Goal: Transaction & Acquisition: Purchase product/service

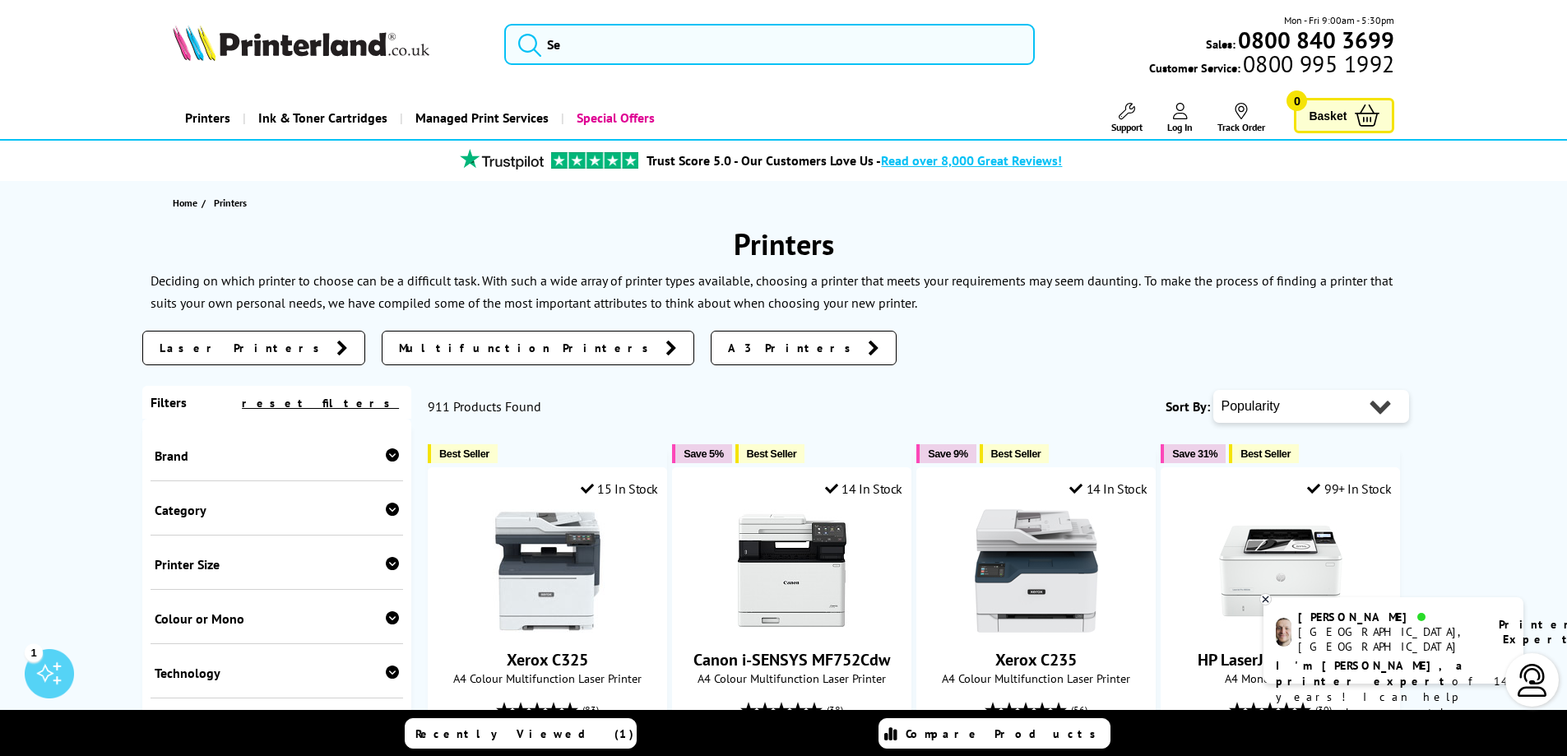
click at [1270, 602] on icon at bounding box center [1265, 599] width 11 height 12
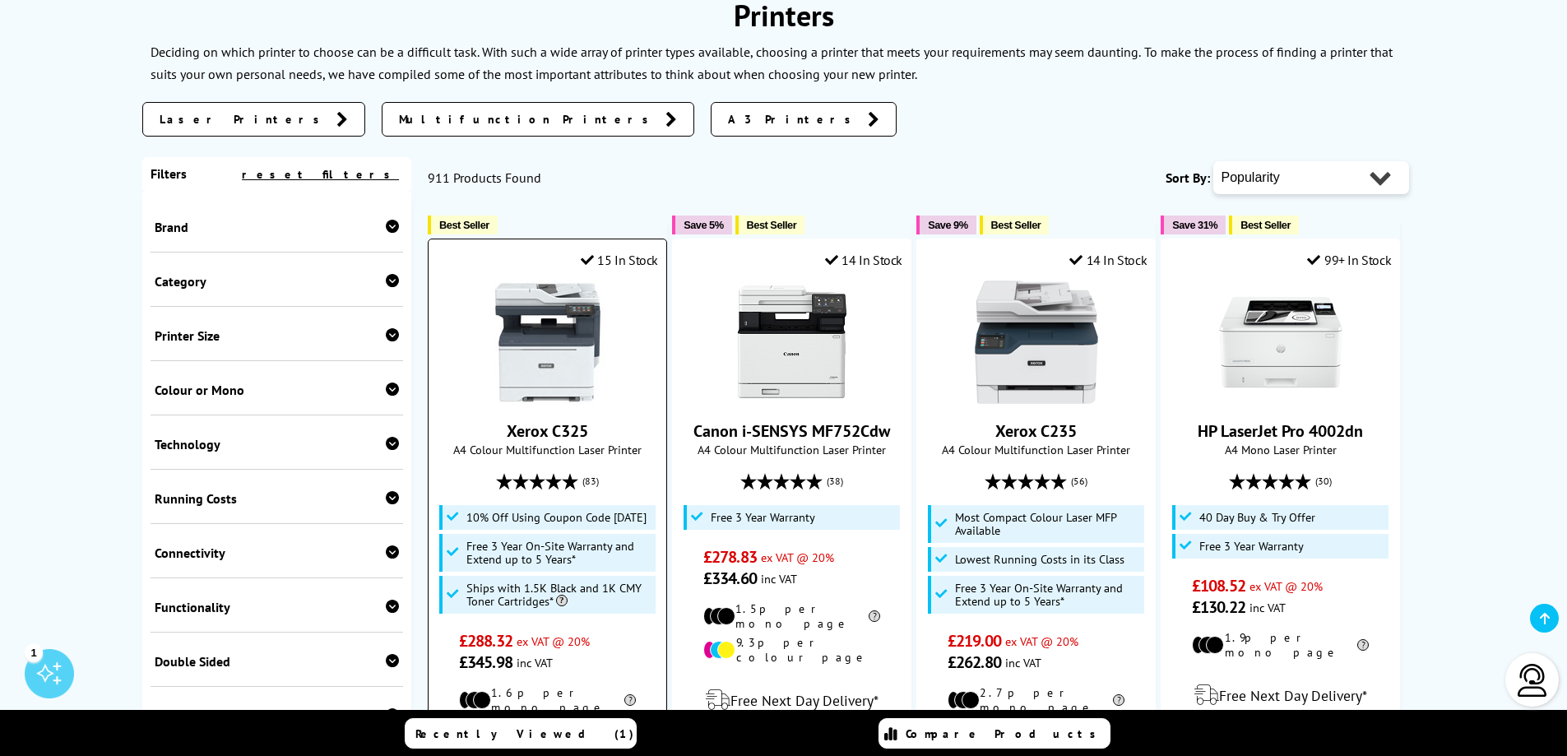
scroll to position [329, 0]
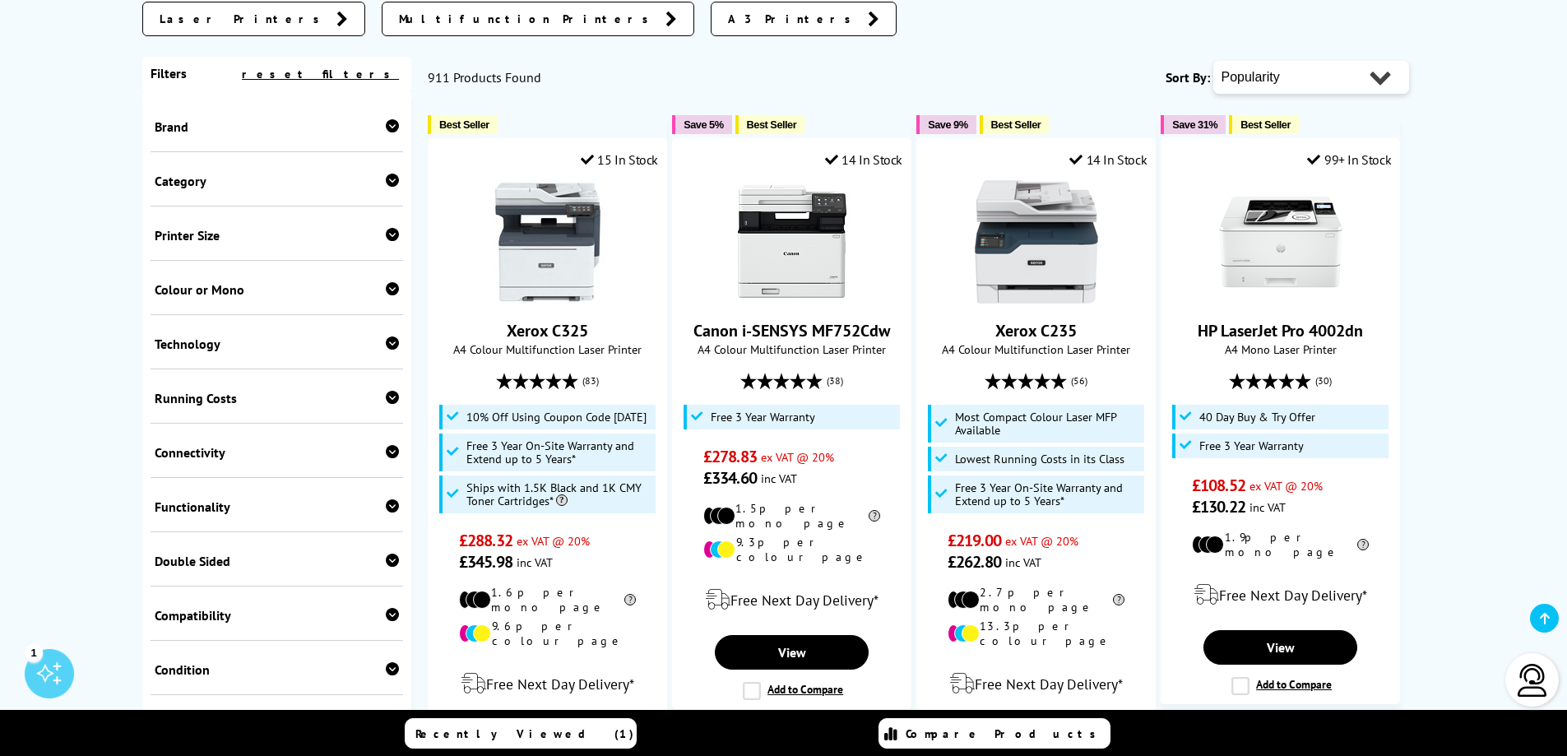
click at [241, 290] on div "Colour or Mono" at bounding box center [277, 289] width 245 height 16
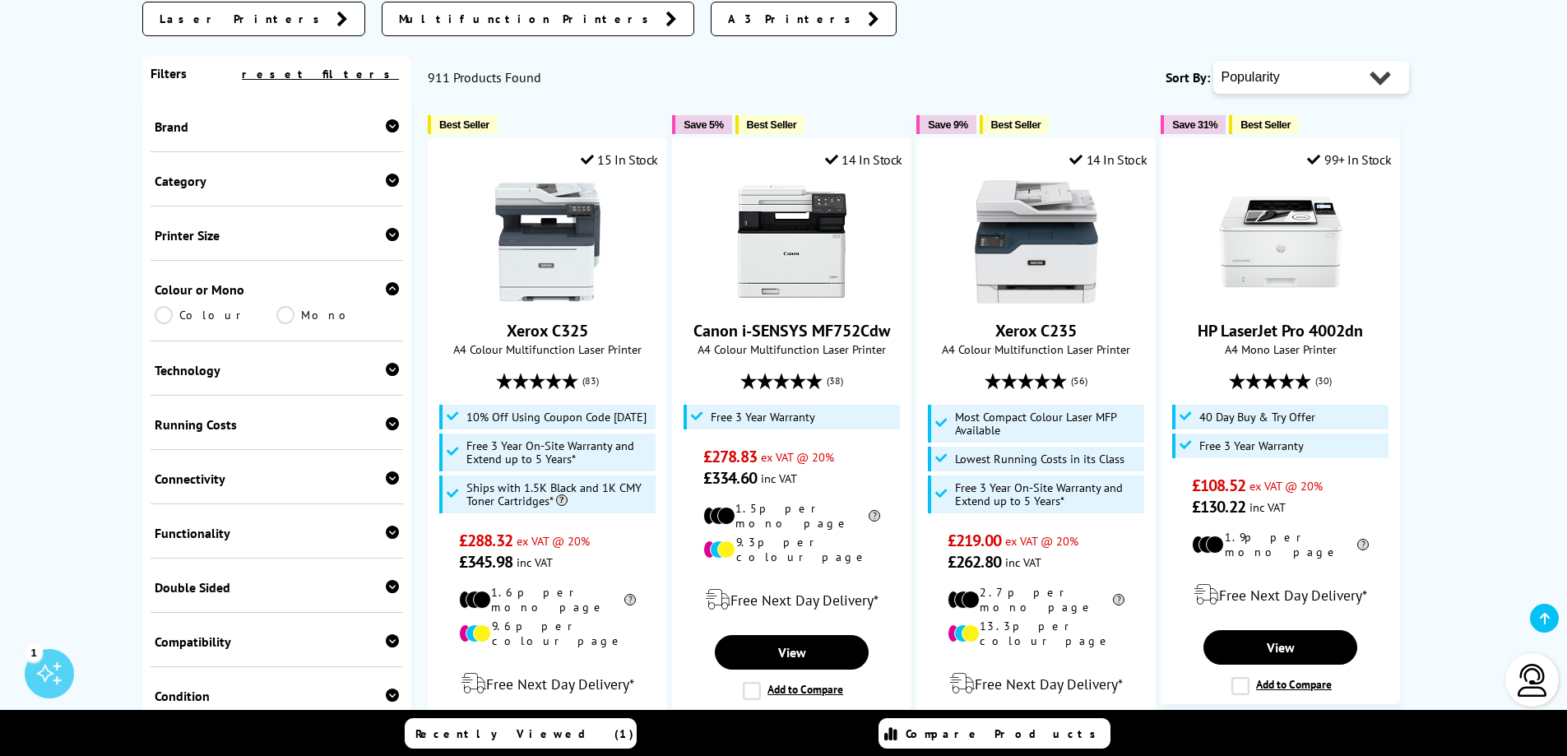
click at [292, 316] on link "Mono" at bounding box center [337, 315] width 123 height 18
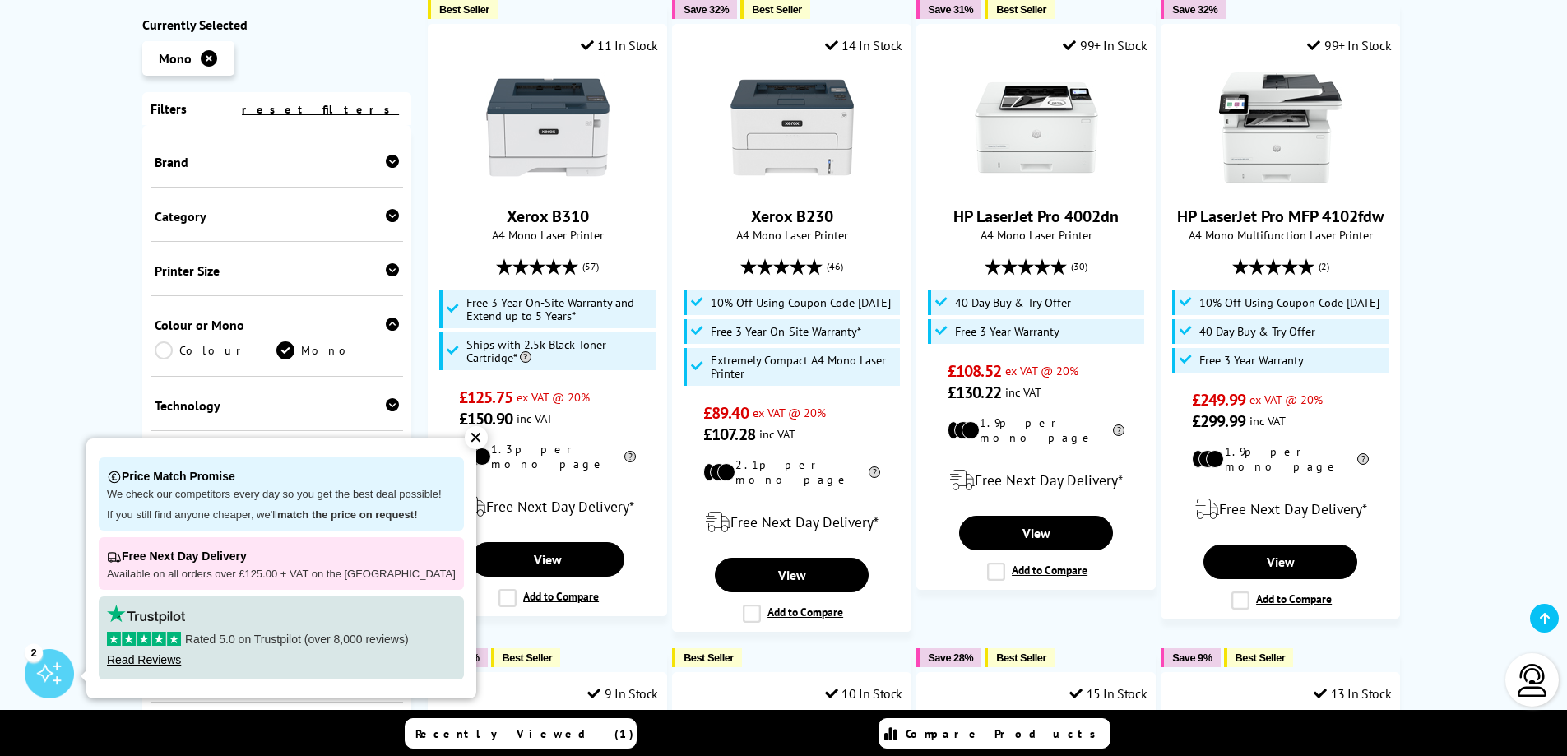
click at [465, 442] on div "✕" at bounding box center [476, 437] width 23 height 23
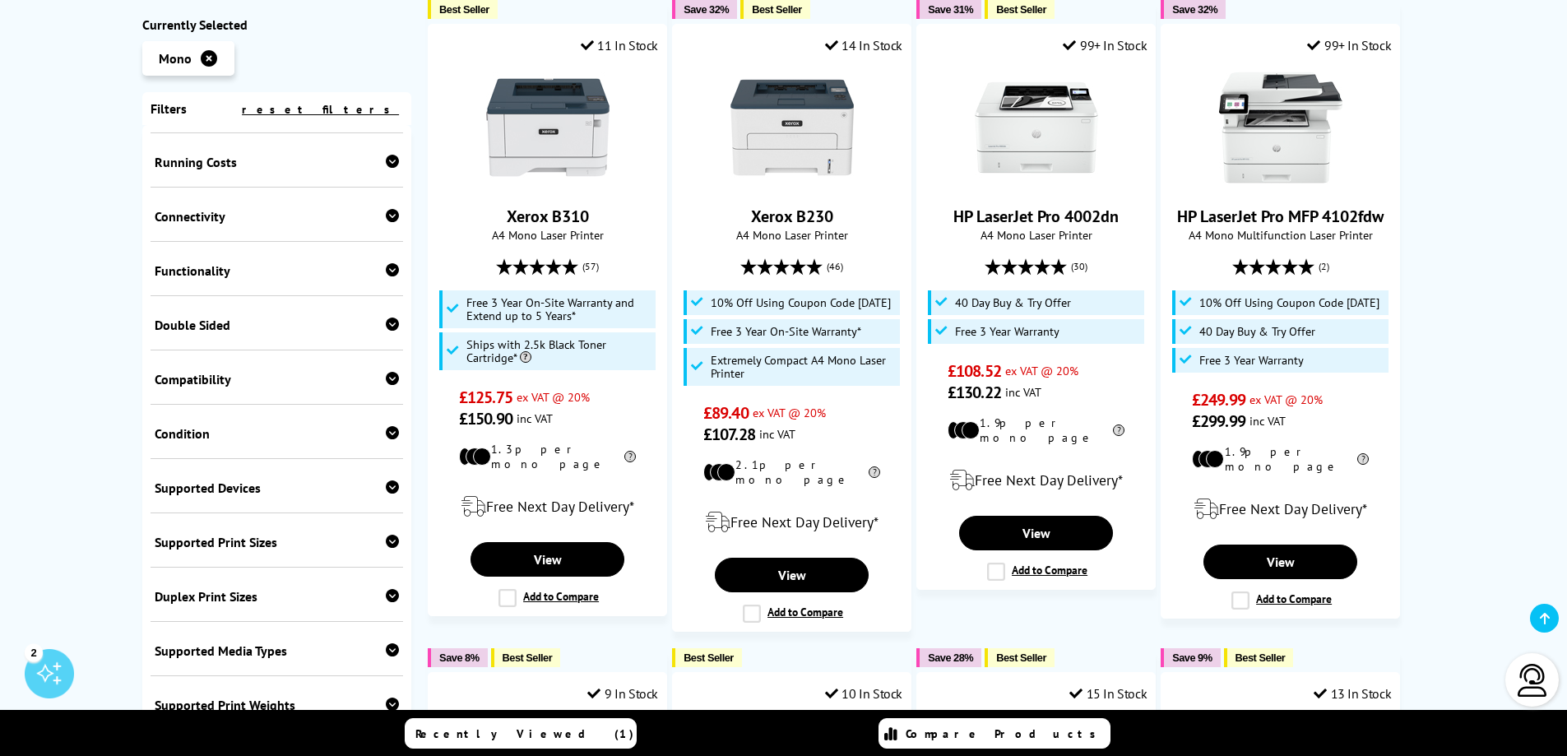
scroll to position [329, 0]
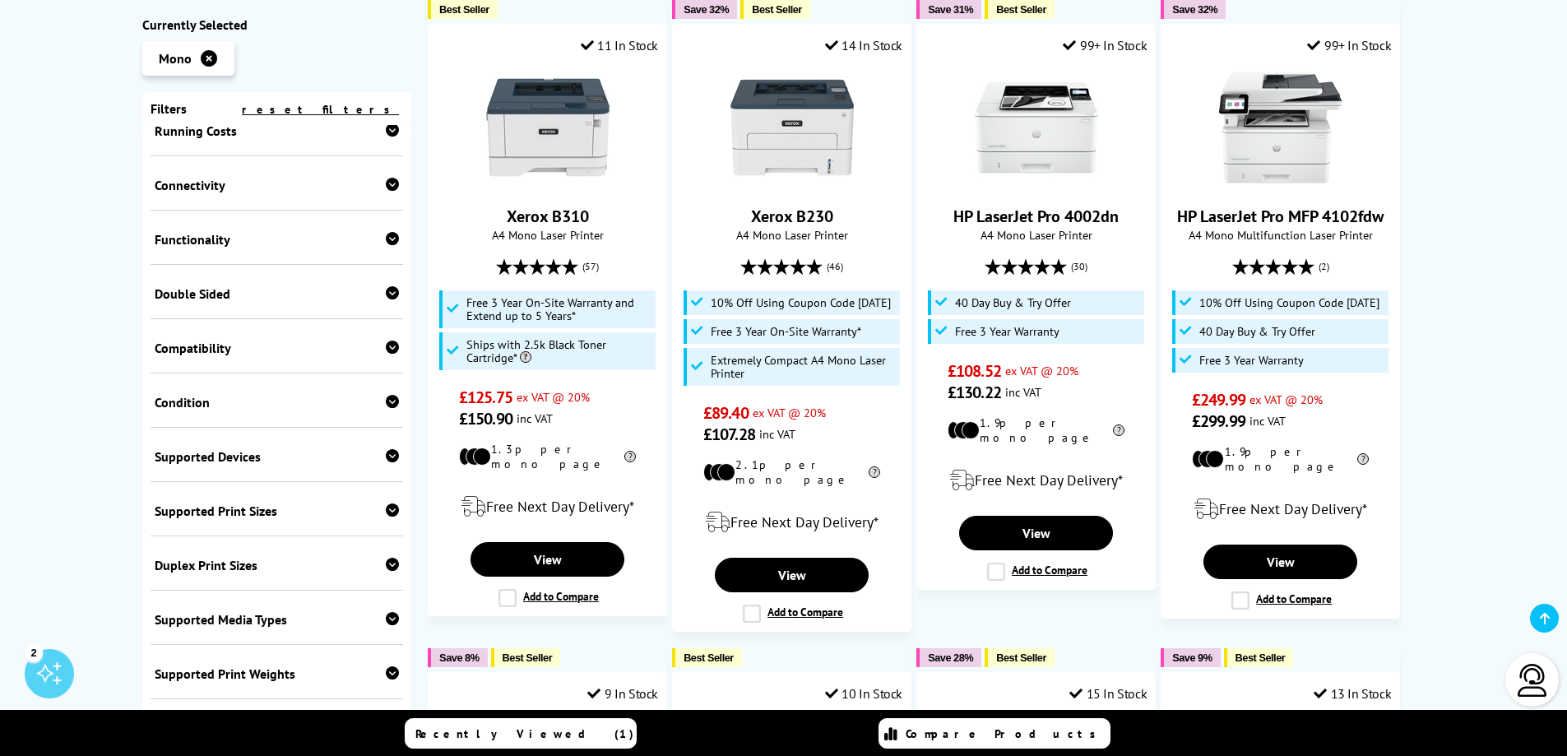
drag, startPoint x: 215, startPoint y: 554, endPoint x: 211, endPoint y: 562, distance: 8.9
click at [216, 555] on div "Duplex Print Sizes SRA3 A3 A4 A5 A6" at bounding box center [277, 563] width 253 height 54
click at [210, 563] on div "Duplex Print Sizes" at bounding box center [277, 565] width 245 height 16
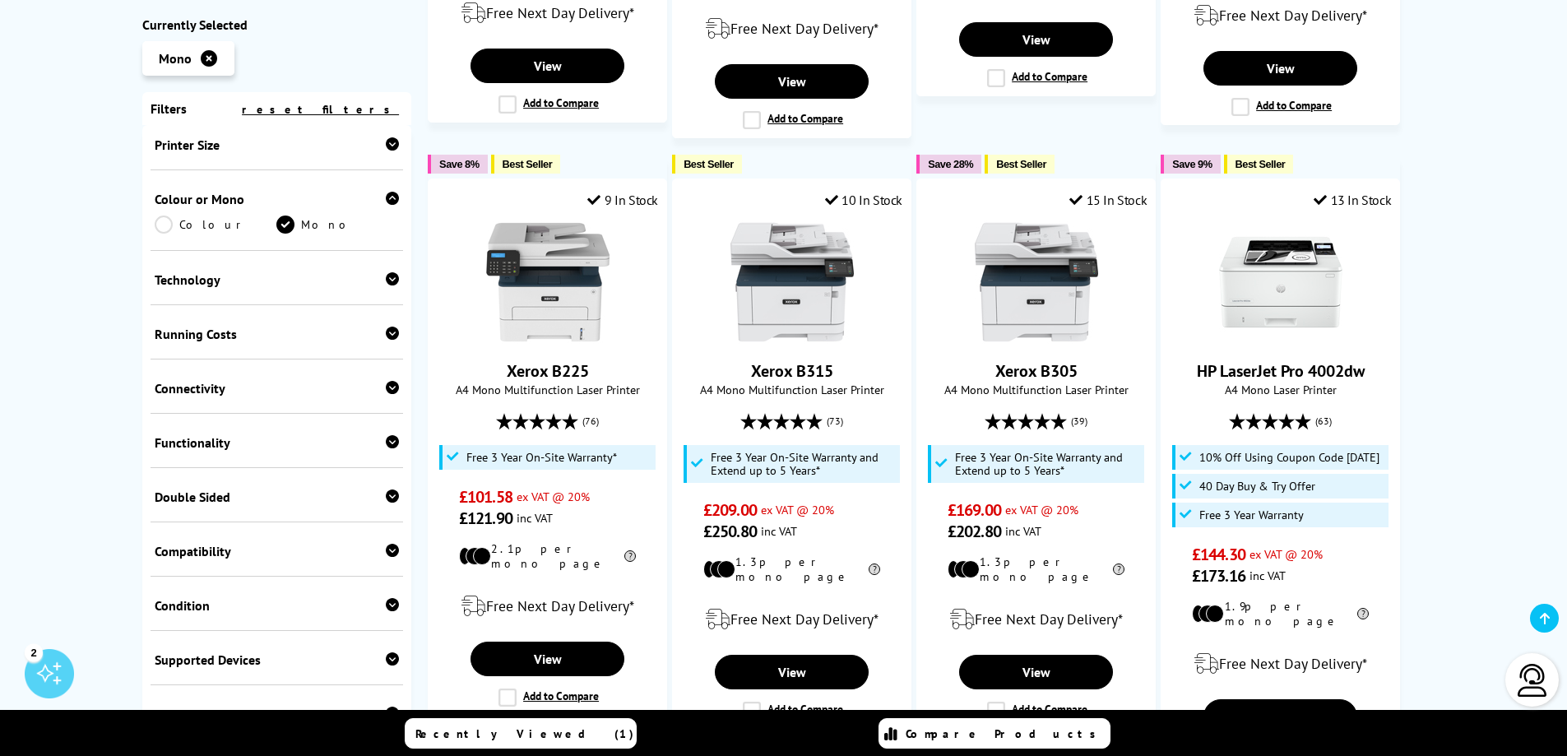
scroll to position [0, 0]
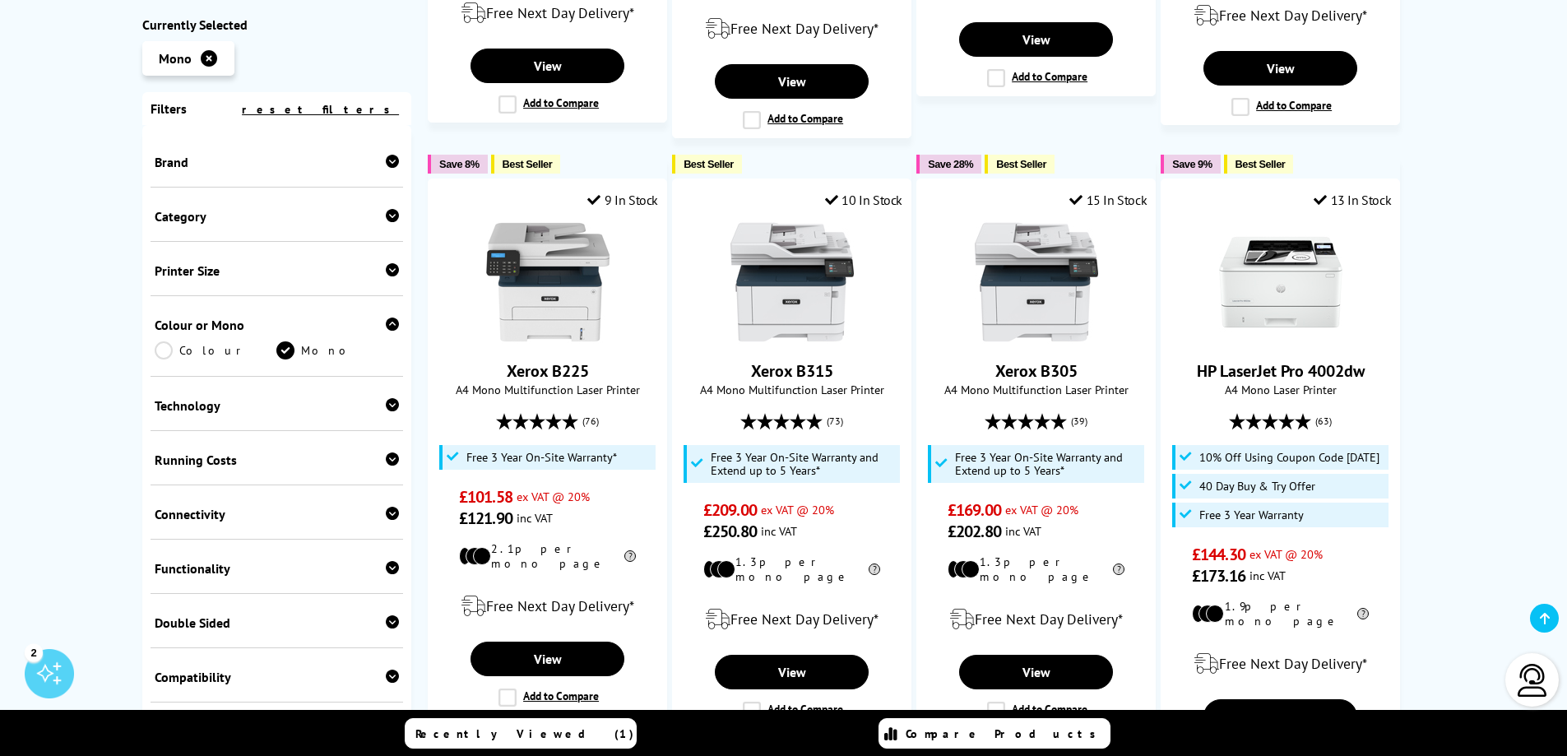
click at [213, 269] on div "Printer Size" at bounding box center [277, 270] width 245 height 16
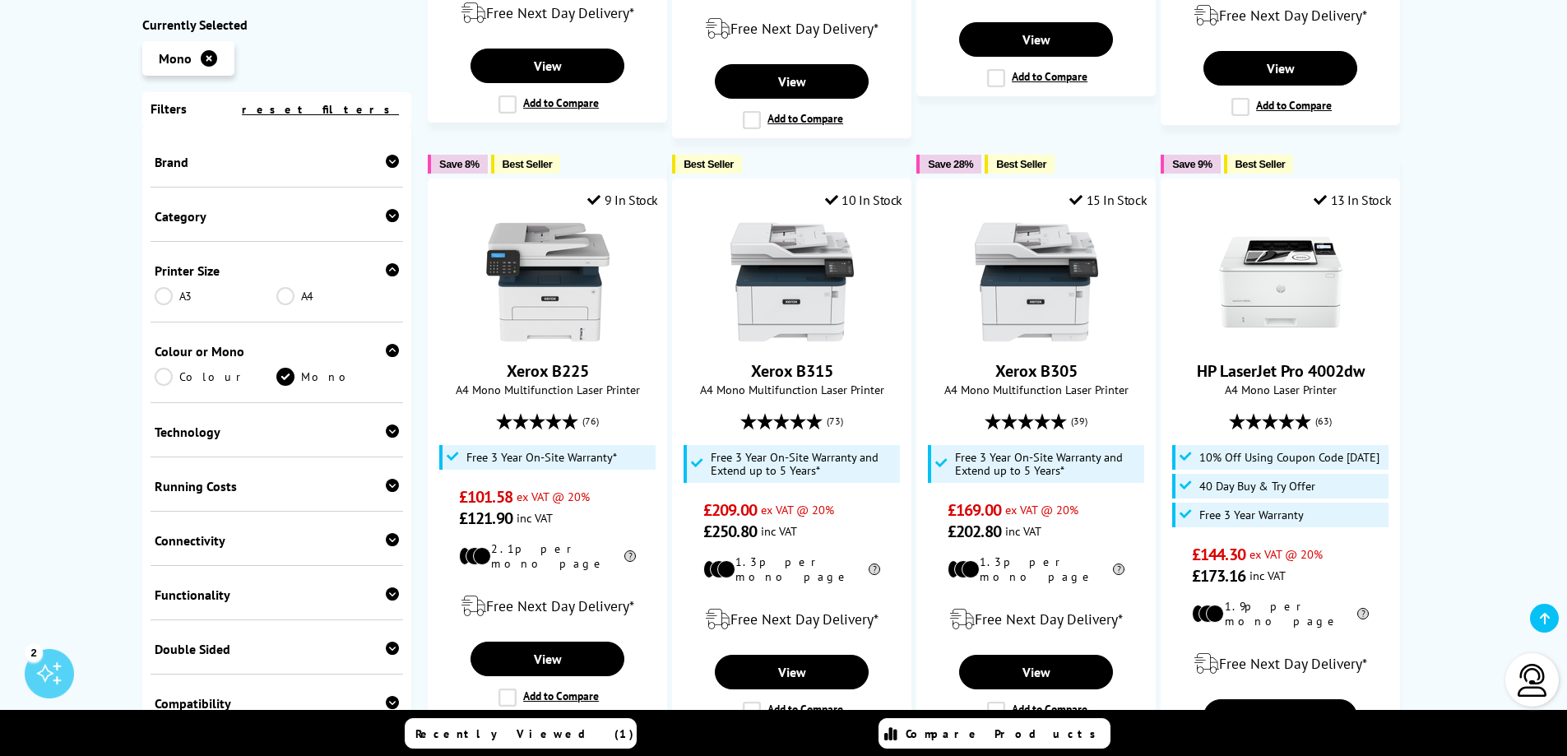
click at [276, 291] on link "A4" at bounding box center [337, 296] width 123 height 18
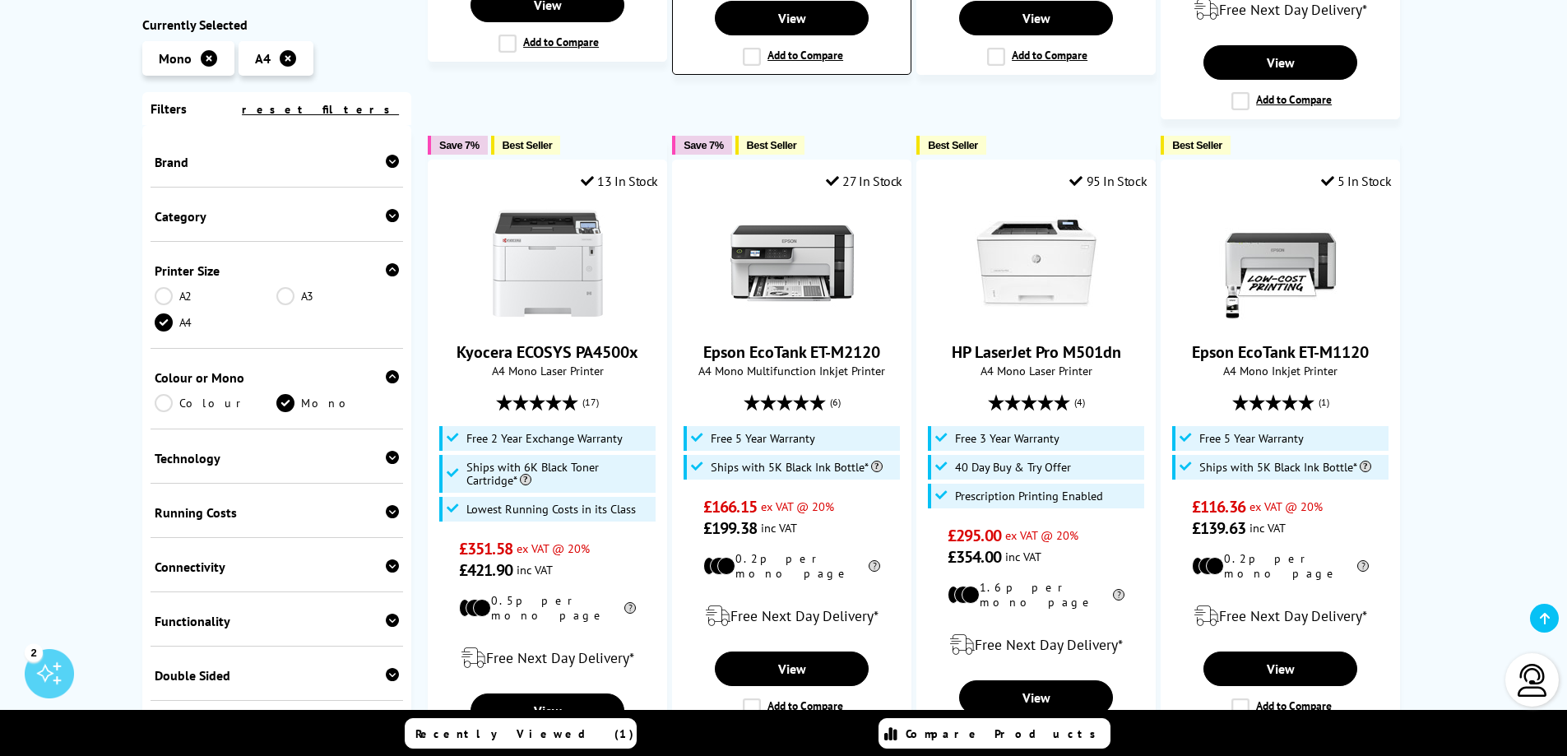
scroll to position [1480, 0]
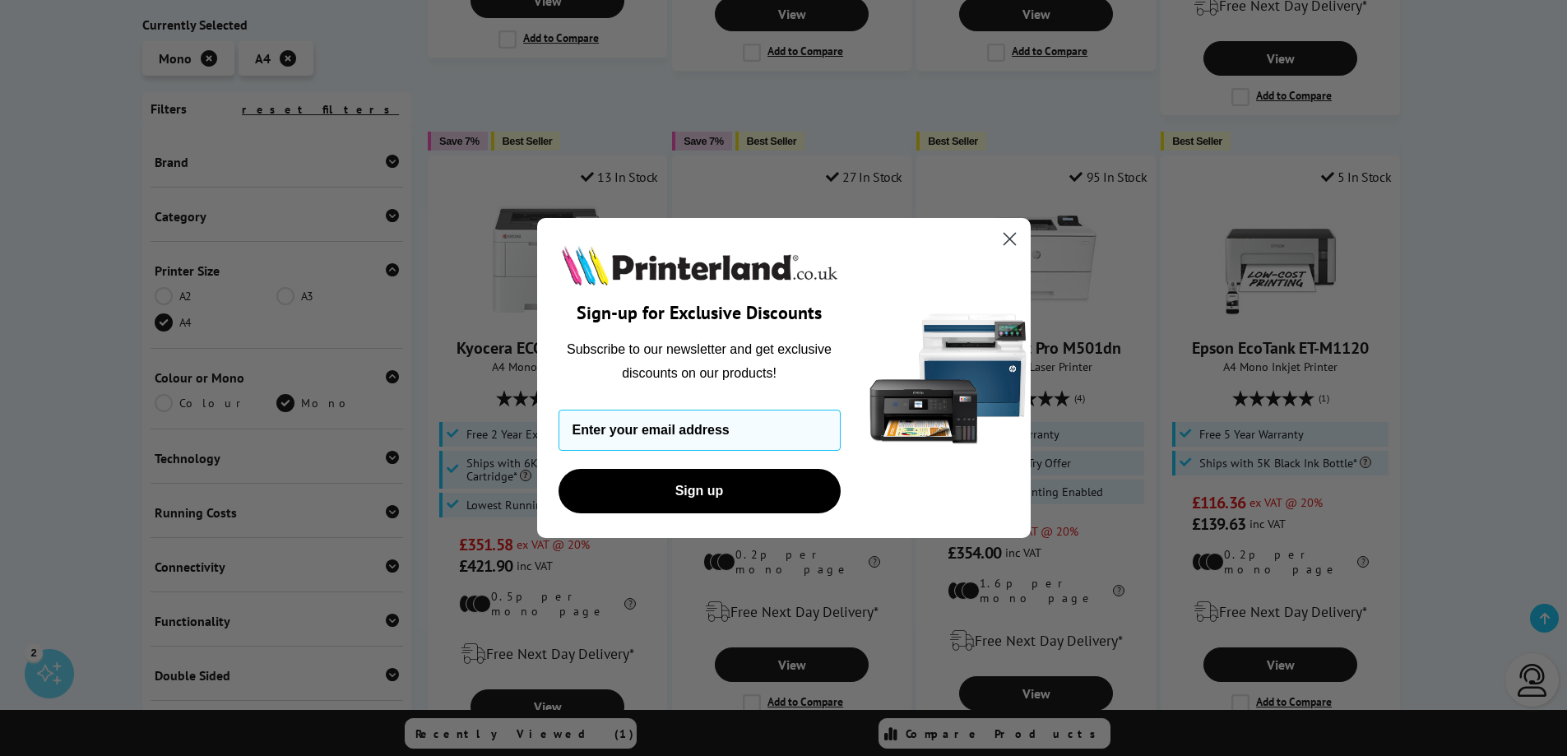
click at [1009, 239] on icon "Close dialog" at bounding box center [1009, 240] width 12 height 12
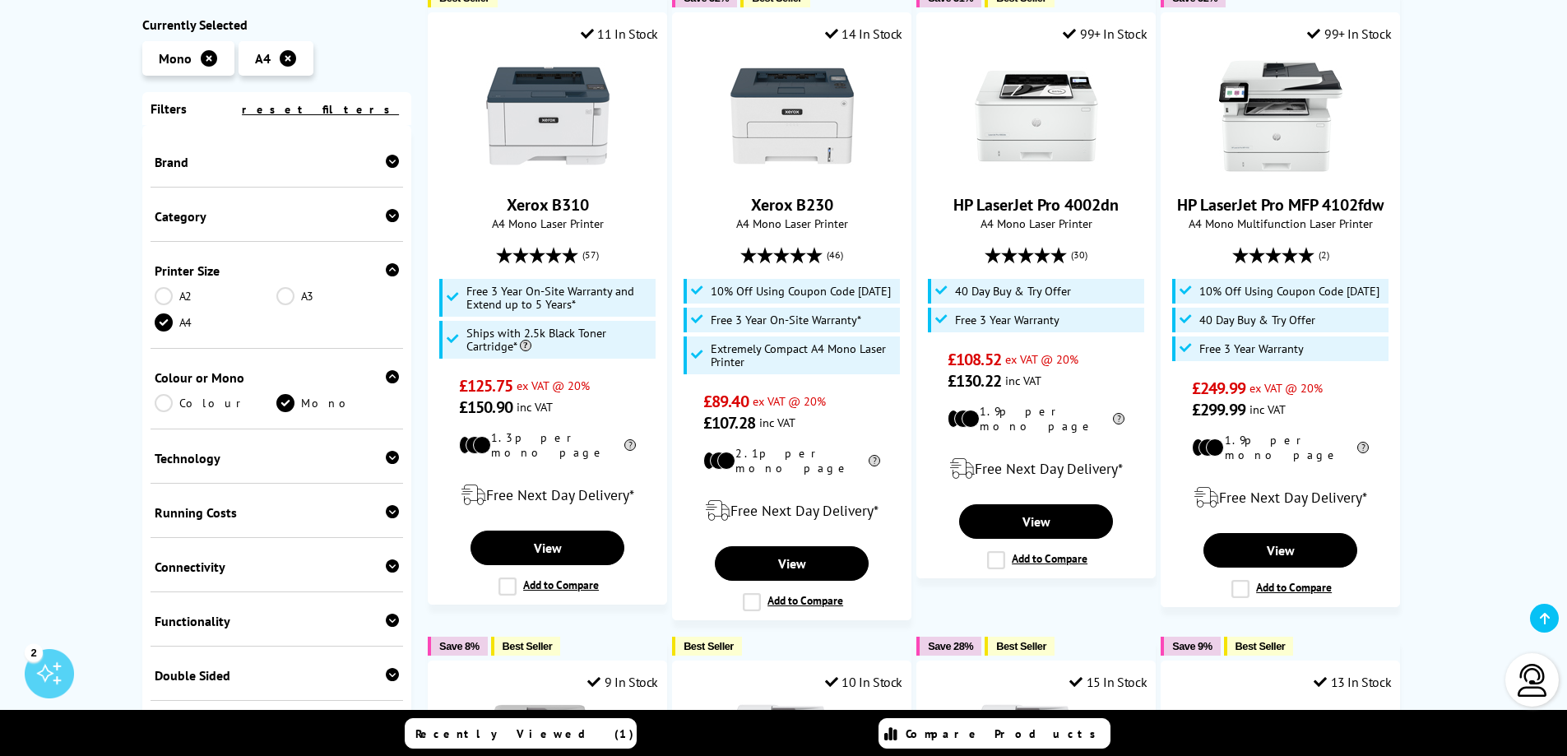
scroll to position [164, 0]
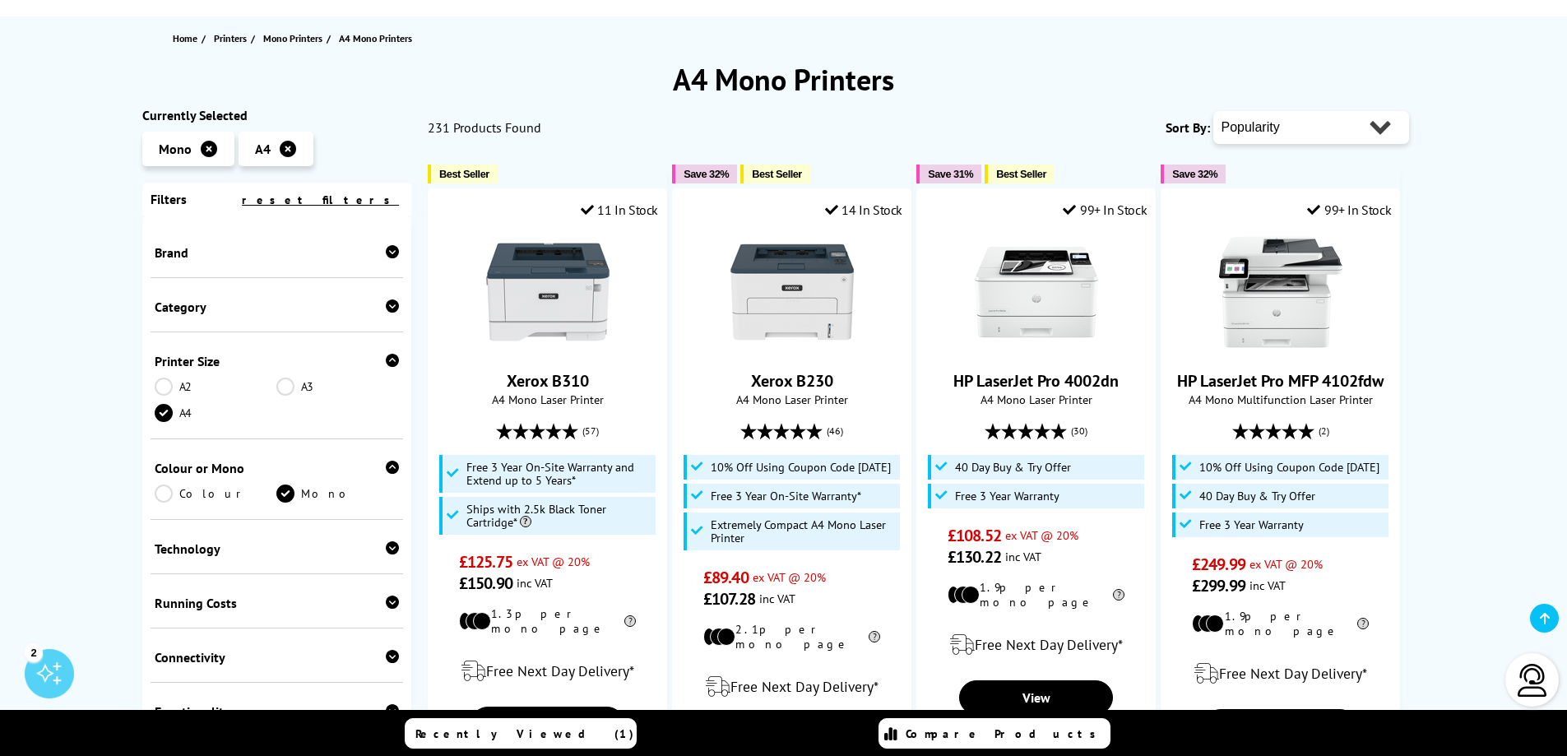
click at [214, 244] on div "Brand" at bounding box center [277, 252] width 245 height 16
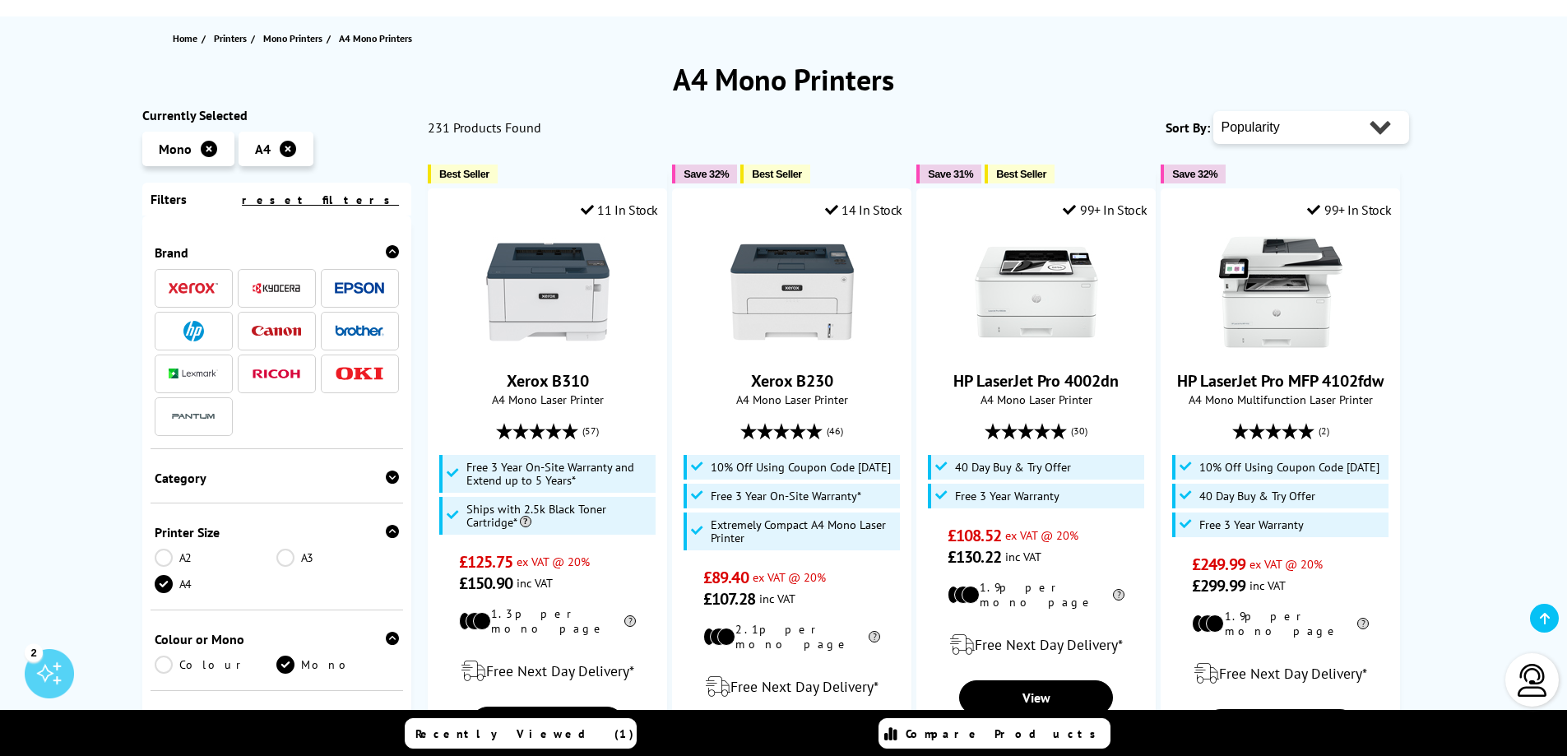
click at [202, 336] on img at bounding box center [193, 331] width 21 height 21
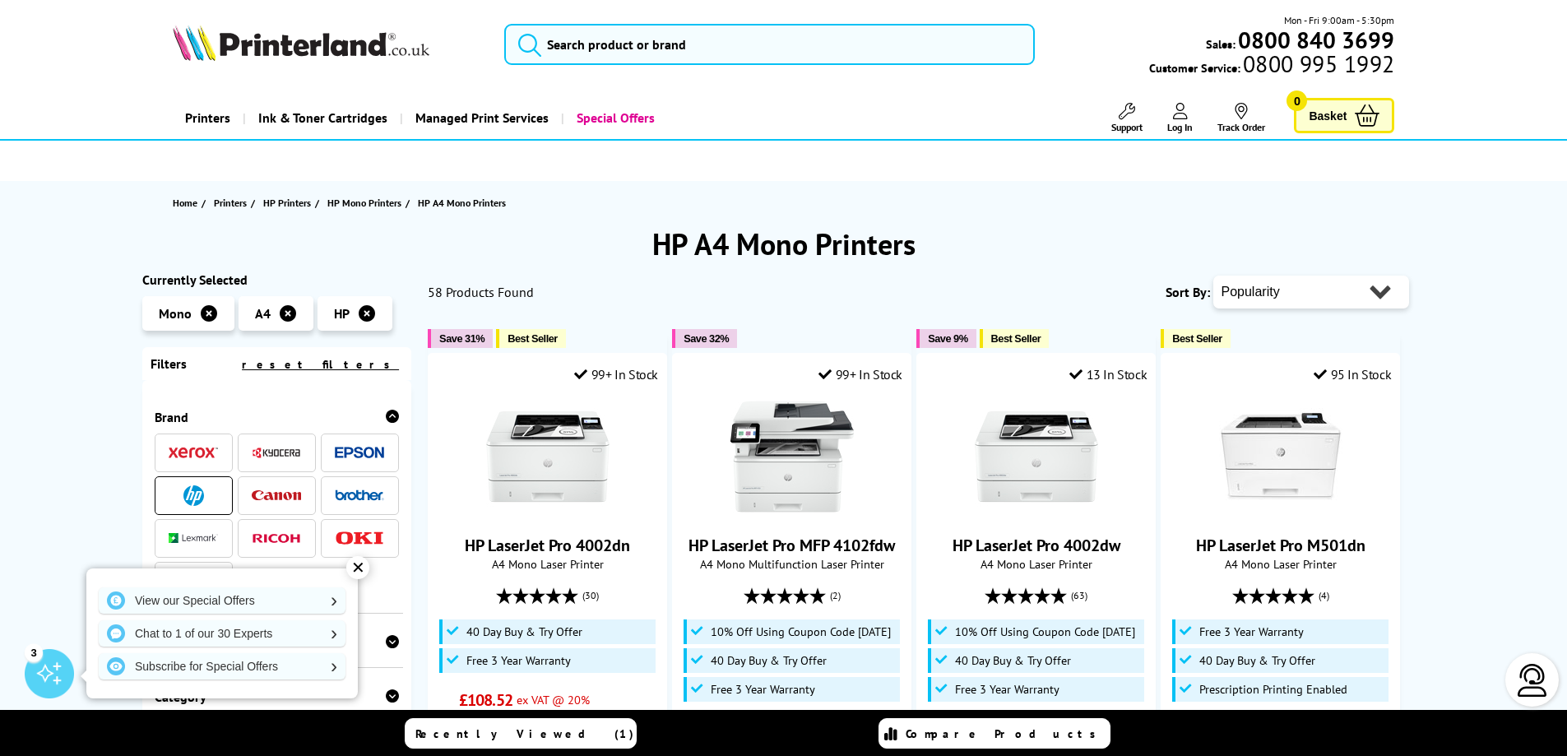
click at [355, 570] on div "✕" at bounding box center [357, 567] width 23 height 23
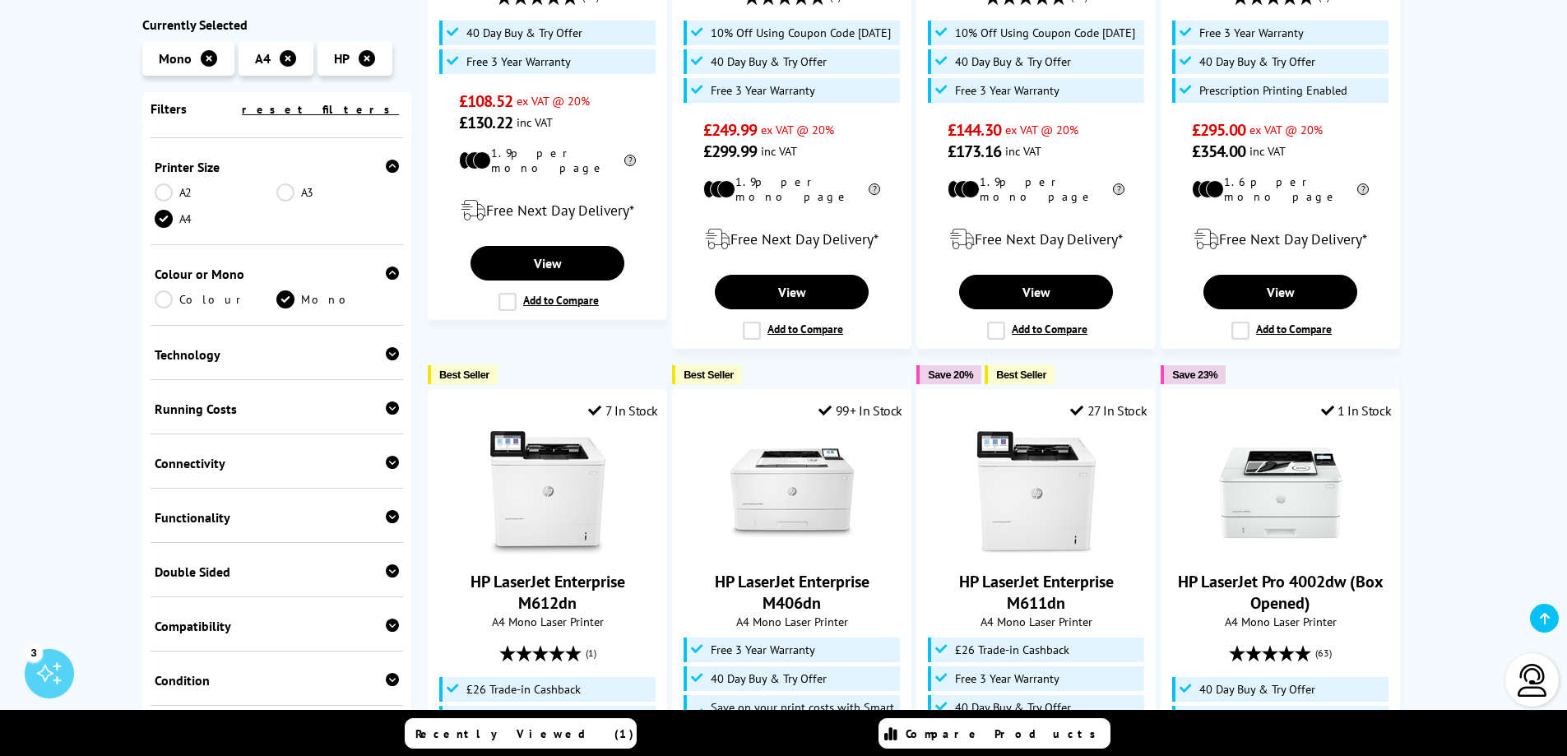
scroll to position [658, 0]
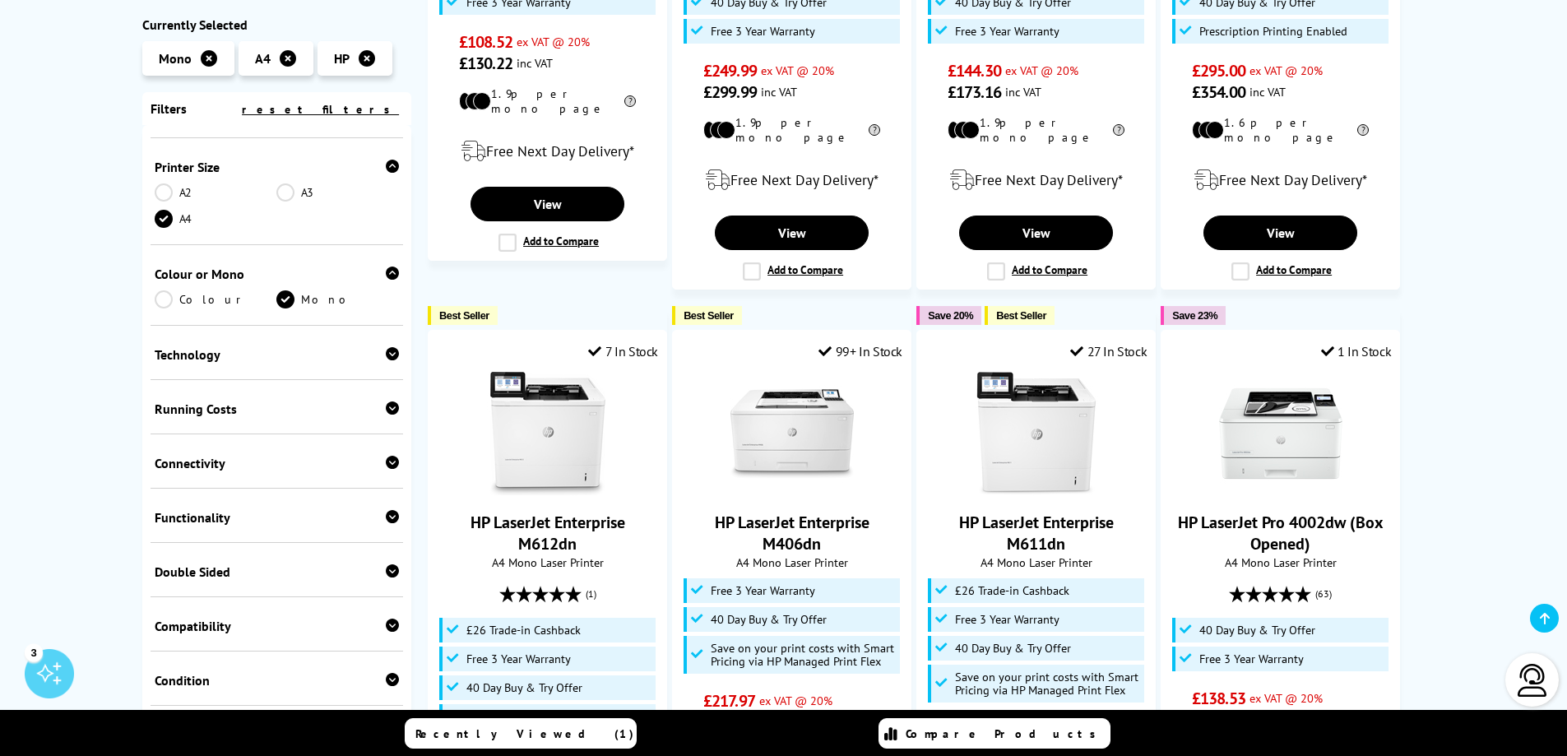
click at [240, 559] on div "Double Sided Print Scan" at bounding box center [277, 570] width 253 height 54
click at [230, 566] on div "Double Sided" at bounding box center [277, 571] width 245 height 16
click at [285, 571] on div "Double Sided" at bounding box center [277, 571] width 245 height 16
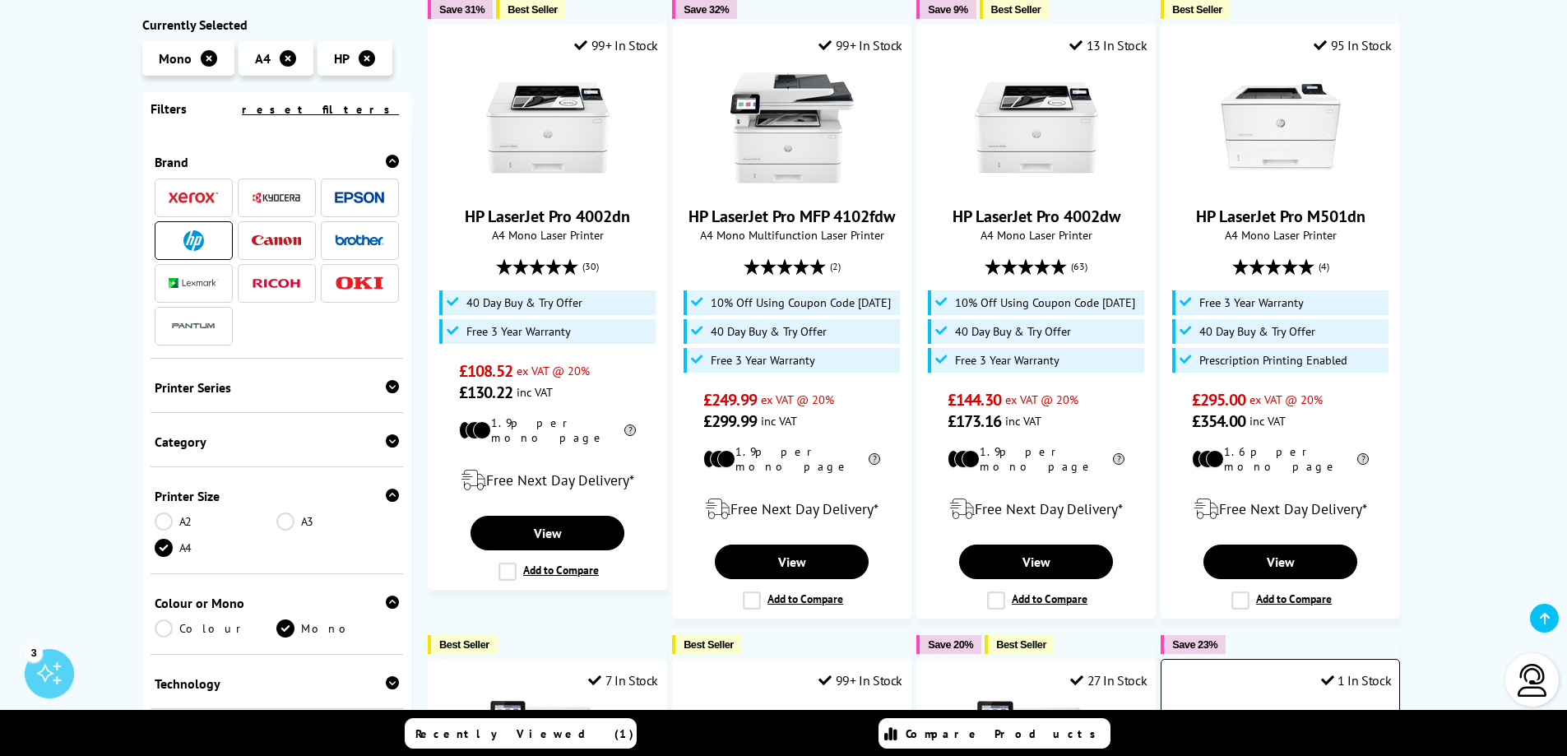
scroll to position [0, 0]
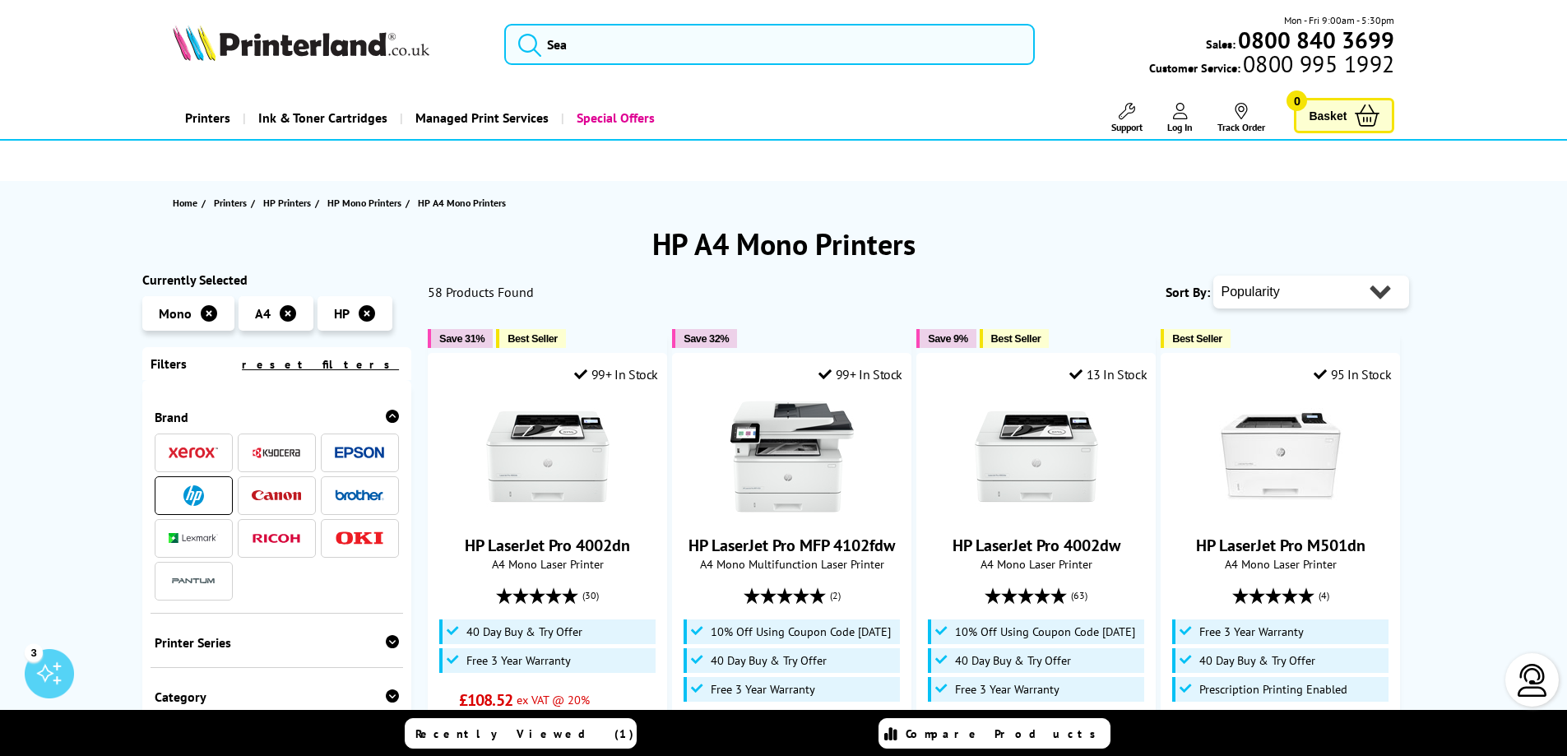
click at [1294, 298] on select "Popularity Rating Price - Low to High Price - High to Low Running Costs - Low t…" at bounding box center [1311, 292] width 196 height 33
select select "Rating"
click at [1213, 276] on select "Popularity Rating Price - Low to High Price - High to Low Running Costs - Low t…" at bounding box center [1311, 292] width 196 height 33
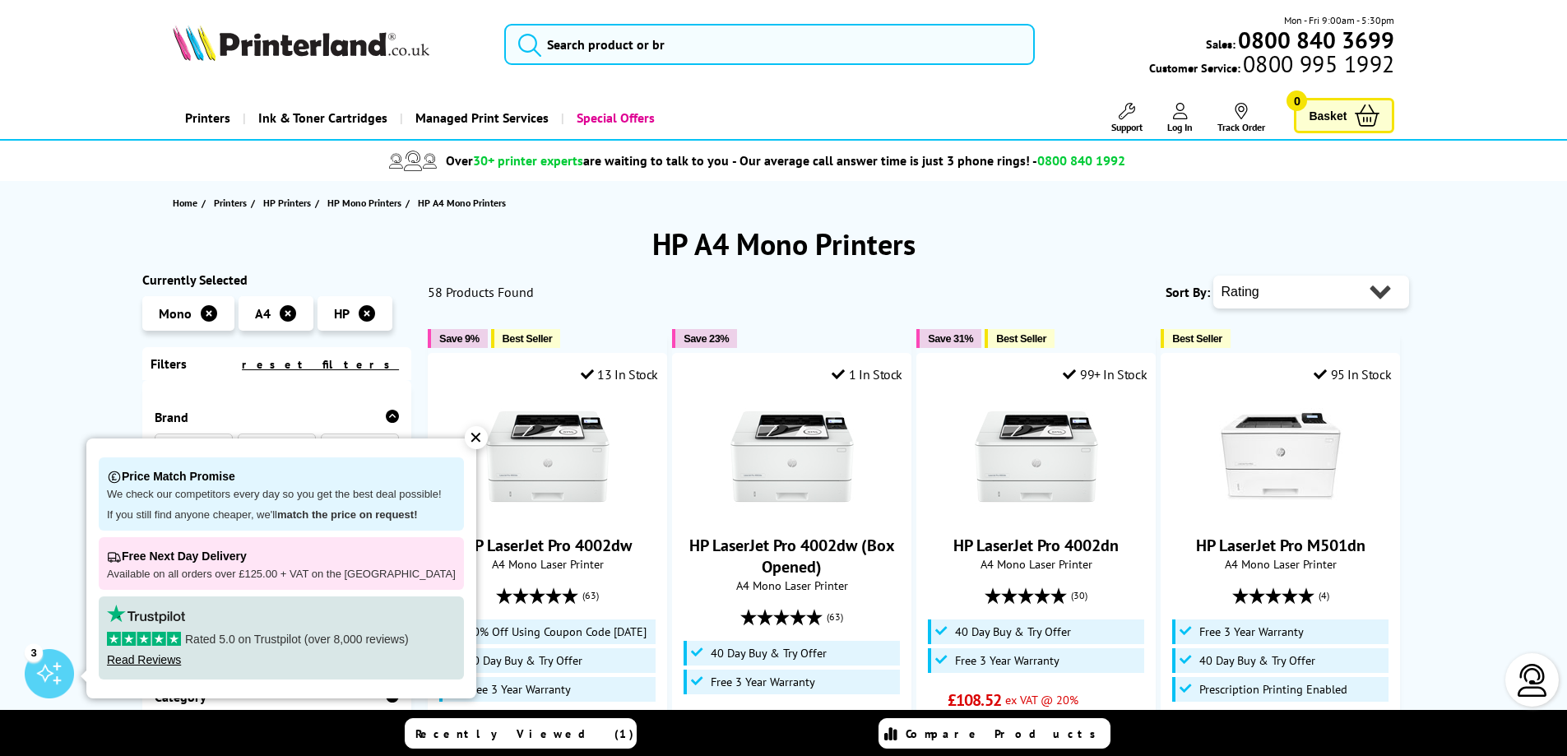
click at [465, 441] on div "✕" at bounding box center [476, 437] width 23 height 23
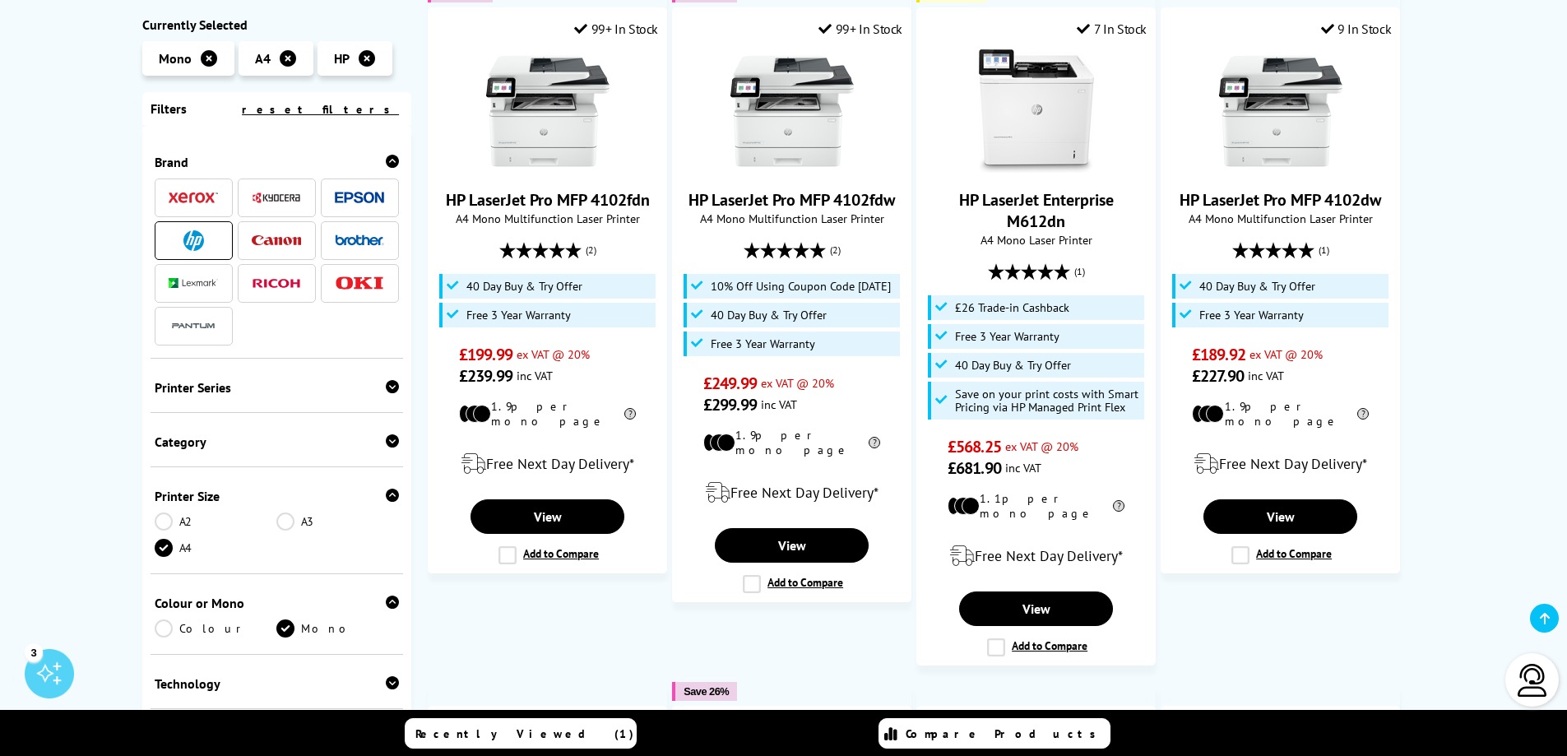
scroll to position [987, 0]
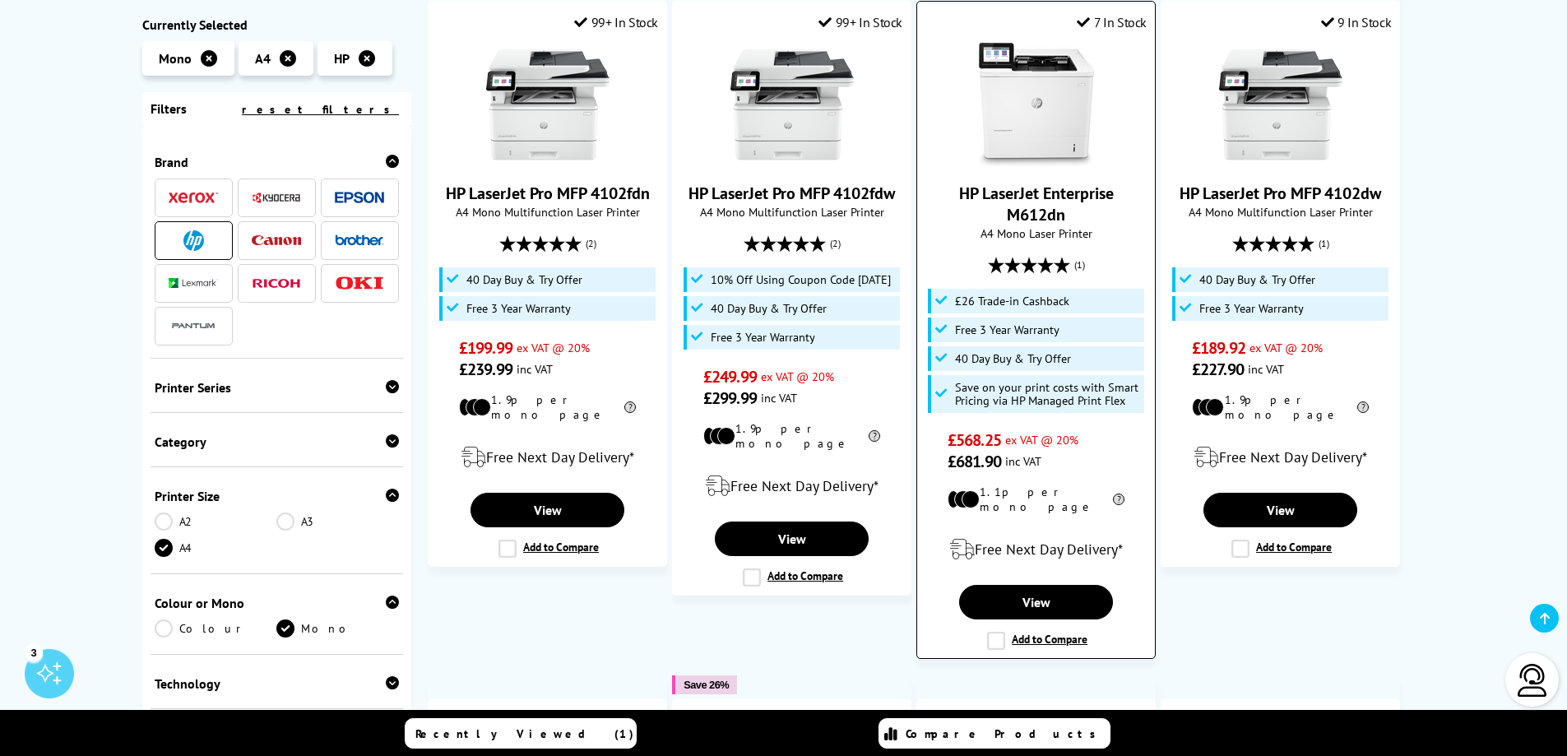
click at [1018, 201] on link "HP LaserJet Enterprise M612dn" at bounding box center [1036, 204] width 155 height 43
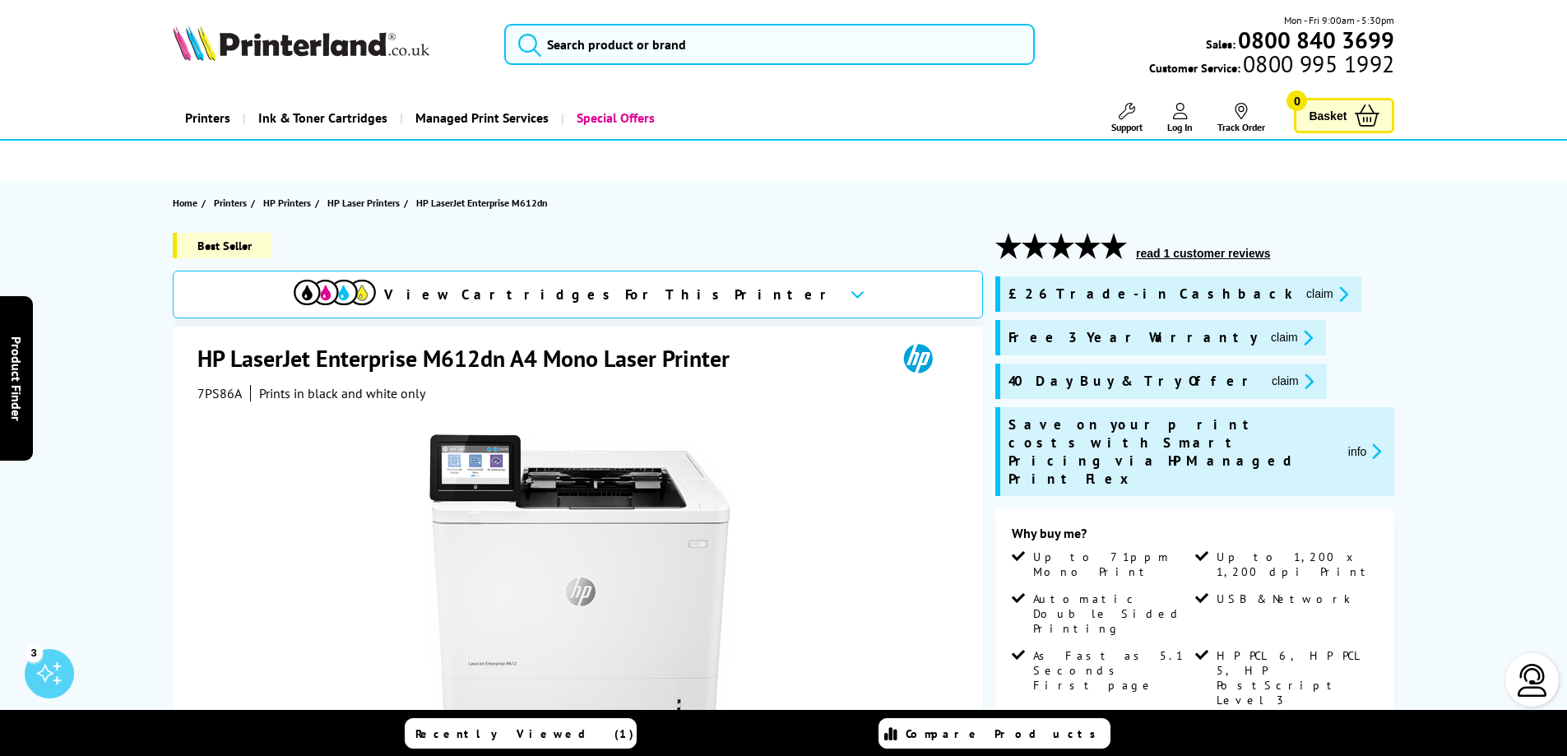
click at [710, 292] on div "View Cartridges For This Printer" at bounding box center [578, 295] width 810 height 48
